Goal: Find contact information: Find contact information

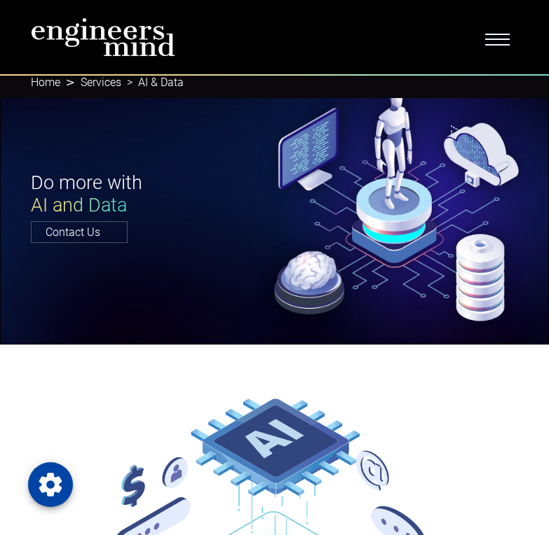
click at [385, 211] on div "Do more with AI and Data Contact Us" at bounding box center [274, 206] width 504 height 69
drag, startPoint x: 340, startPoint y: 165, endPoint x: 342, endPoint y: 158, distance: 7.3
click at [339, 164] on div "Do more with AI and Data Contact Us" at bounding box center [274, 205] width 549 height 277
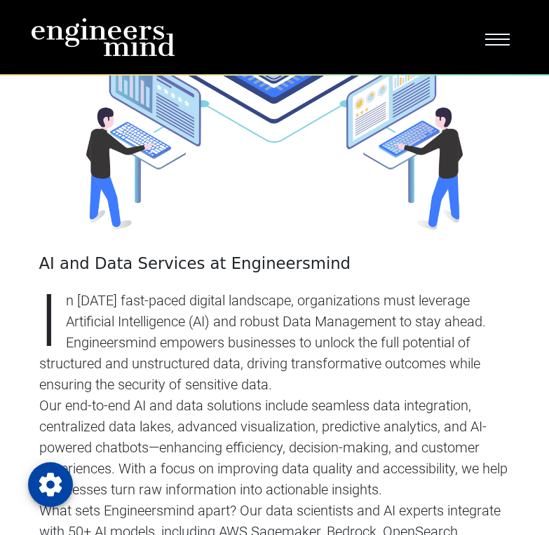
scroll to position [532, 0]
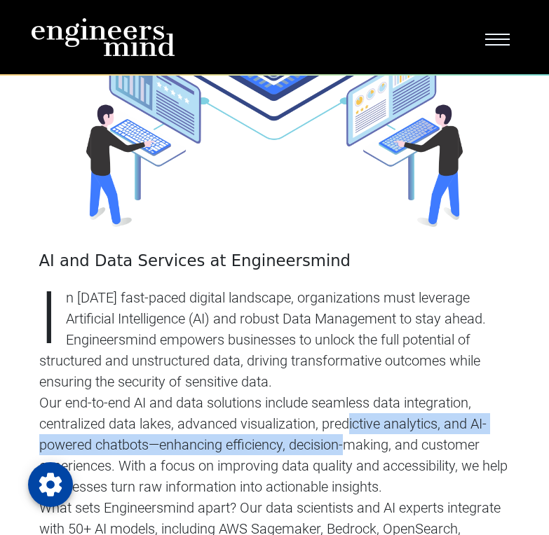
drag, startPoint x: 269, startPoint y: 399, endPoint x: 351, endPoint y: 434, distance: 88.9
click at [351, 434] on p "Our end-to-end AI and data solutions include seamless data integration, central…" at bounding box center [274, 444] width 471 height 105
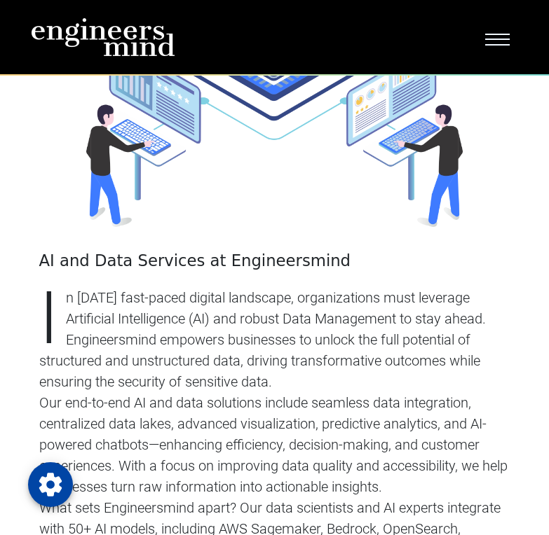
click at [354, 349] on p "In [DATE] fast-paced digital landscape, organizations must leverage Artificial …" at bounding box center [274, 339] width 471 height 105
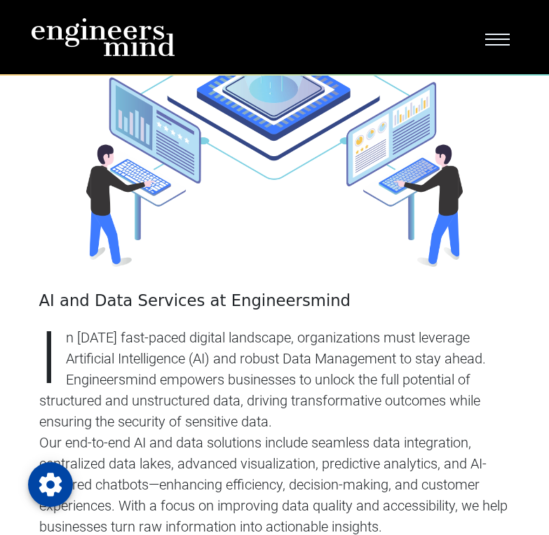
scroll to position [490, 0]
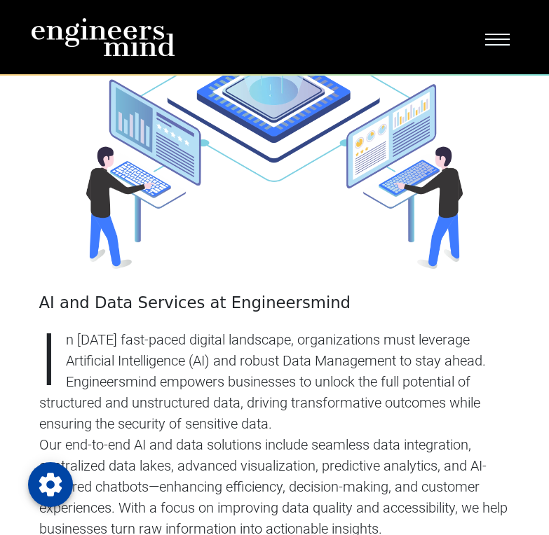
click at [295, 301] on h4 "AI and Data Services at Engineersmind" at bounding box center [274, 303] width 471 height 19
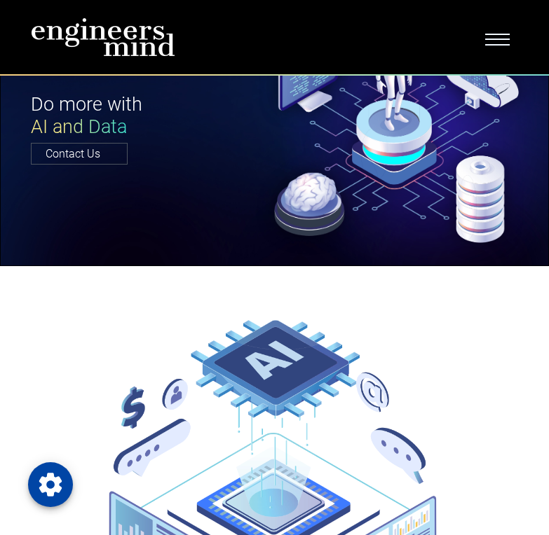
scroll to position [0, 0]
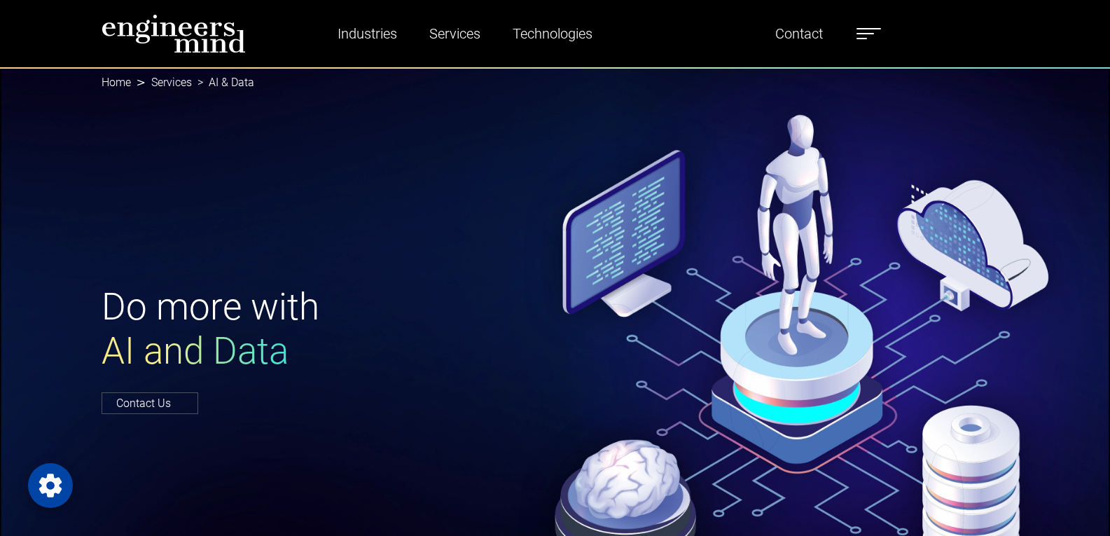
click at [505, 335] on h1 "Do more with AI and Data" at bounding box center [325, 329] width 446 height 89
drag, startPoint x: 417, startPoint y: 137, endPoint x: 771, endPoint y: 131, distance: 353.8
click at [772, 137] on div "Do more with AI and Data Contact Us" at bounding box center [555, 348] width 1110 height 562
drag, startPoint x: 490, startPoint y: 214, endPoint x: 606, endPoint y: 258, distance: 124.1
click at [570, 266] on div "Do more with AI and Data Contact Us" at bounding box center [555, 348] width 1110 height 562
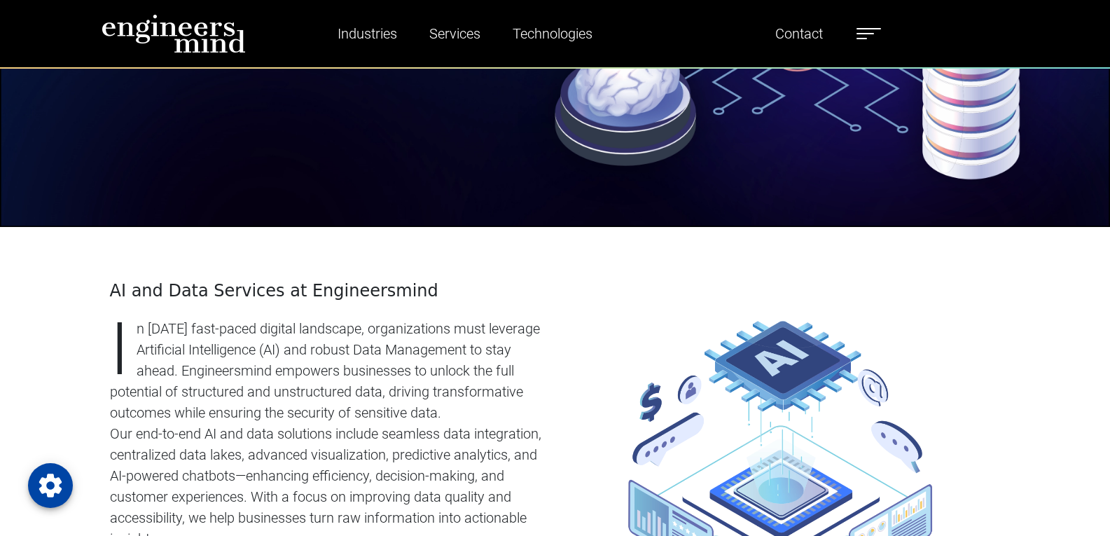
scroll to position [469, 0]
